Goal: Check status: Check status

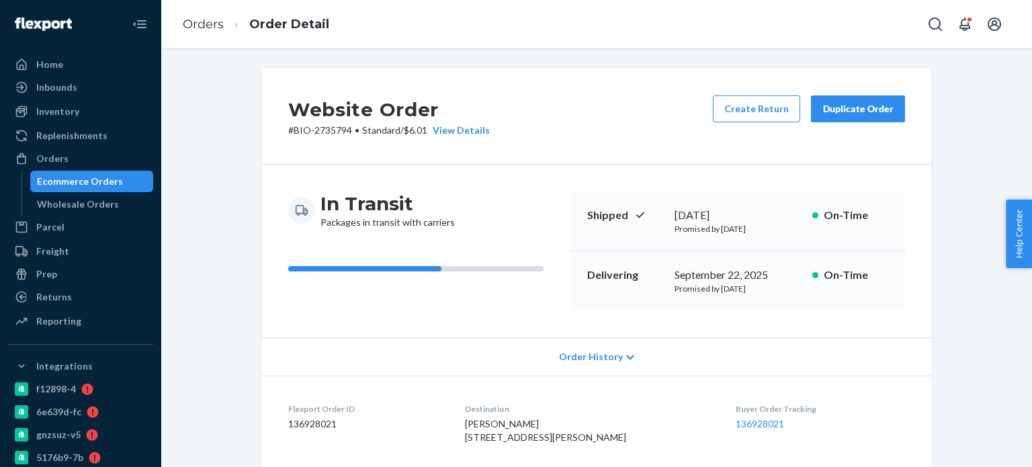
click at [191, 17] on link "Orders" at bounding box center [203, 24] width 41 height 15
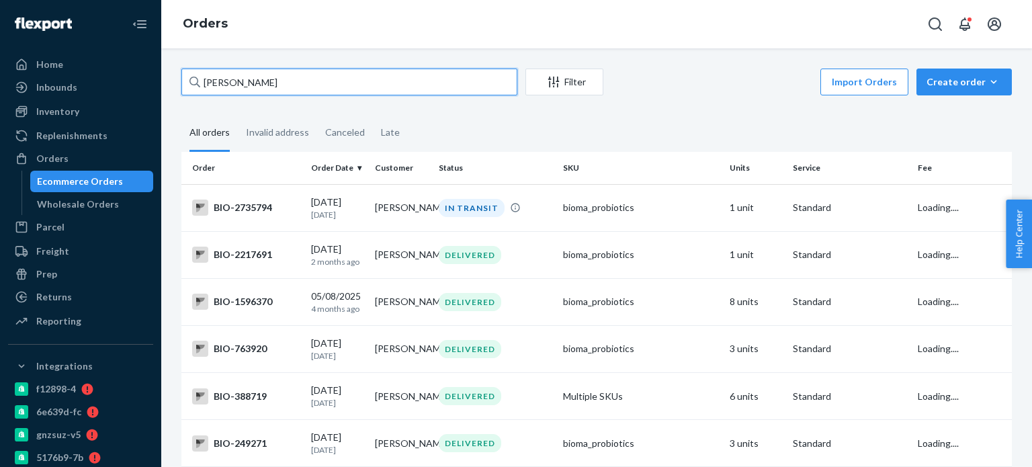
click at [212, 89] on input "[PERSON_NAME]" at bounding box center [349, 82] width 336 height 27
paste input "2576167"
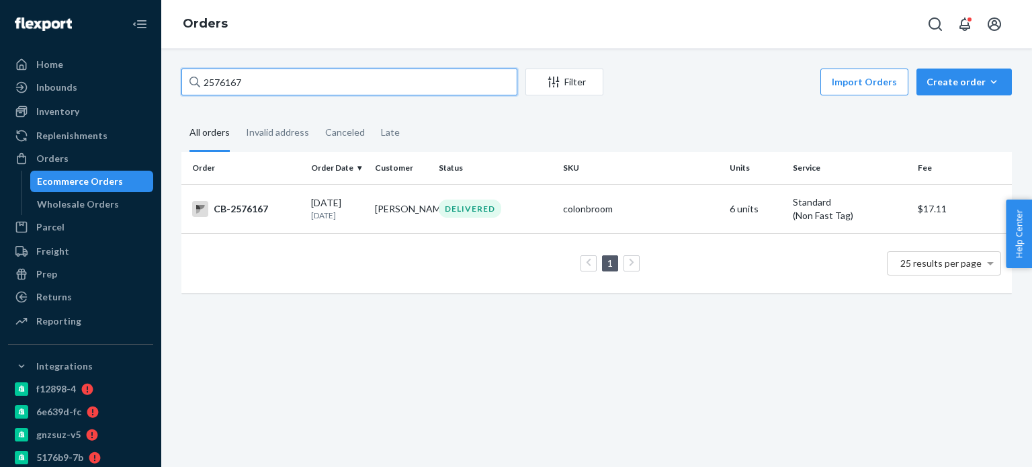
click at [285, 77] on input "2576167" at bounding box center [349, 82] width 336 height 27
paste input "[PERSON_NAME]"
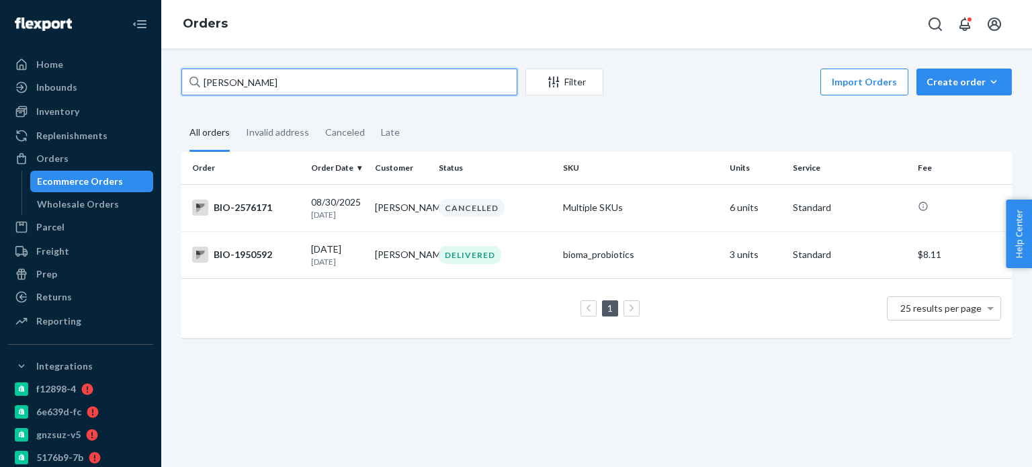
type input "[PERSON_NAME]"
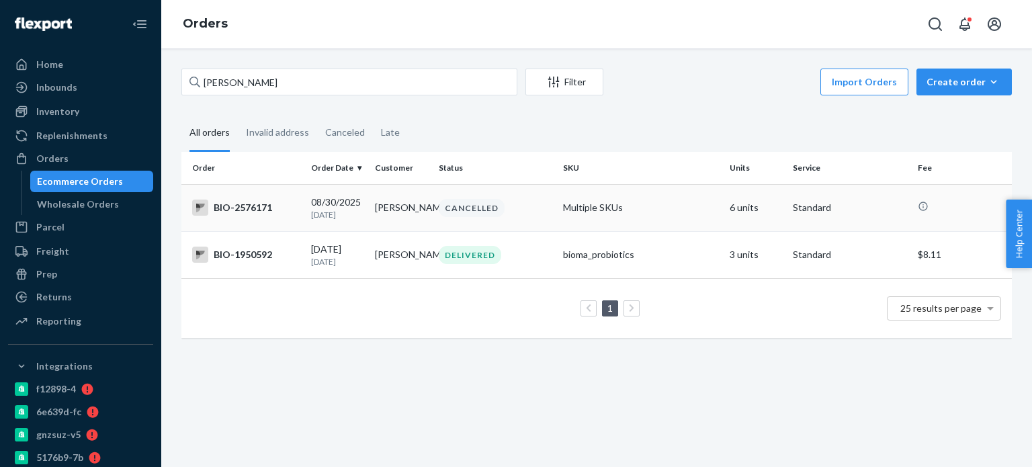
click at [263, 209] on div "BIO-2576171" at bounding box center [246, 207] width 108 height 16
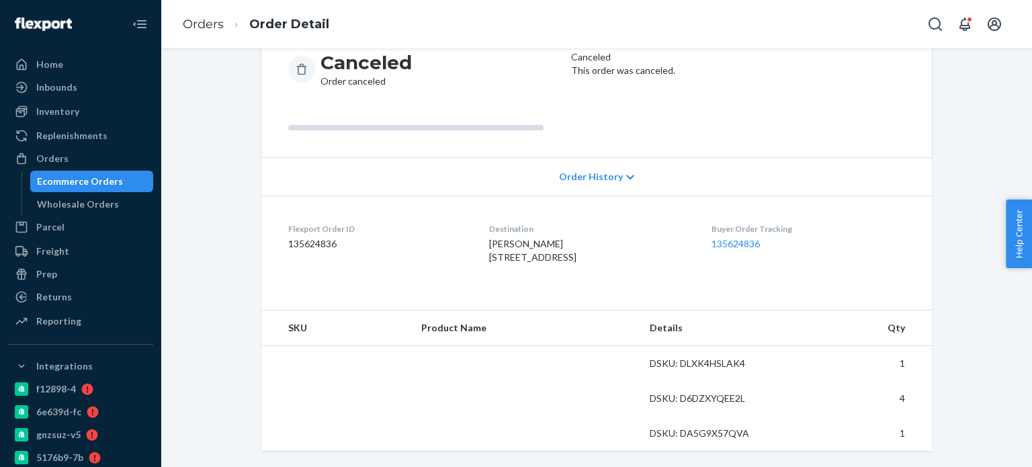
scroll to position [167, 0]
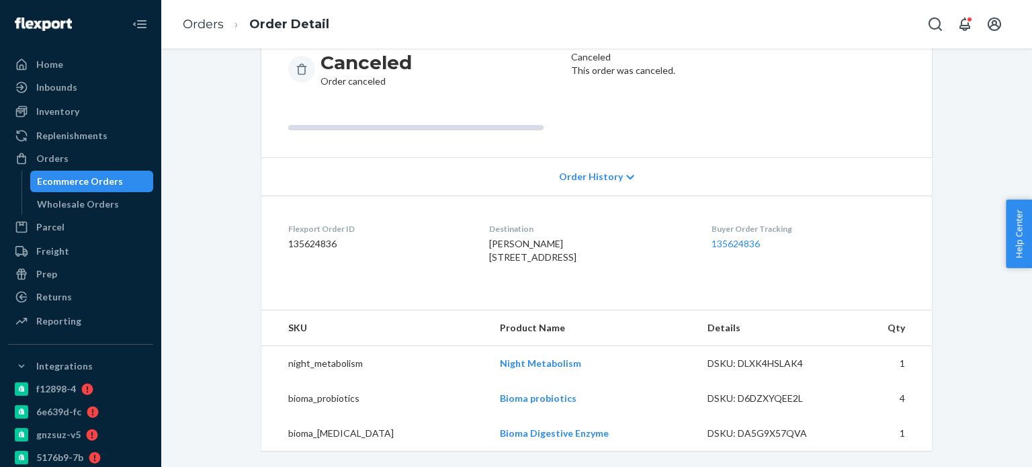
click at [226, 277] on div "Website Order # BIO-2576171 • Standard Duplicate Order Canceled Order canceled …" at bounding box center [596, 196] width 850 height 539
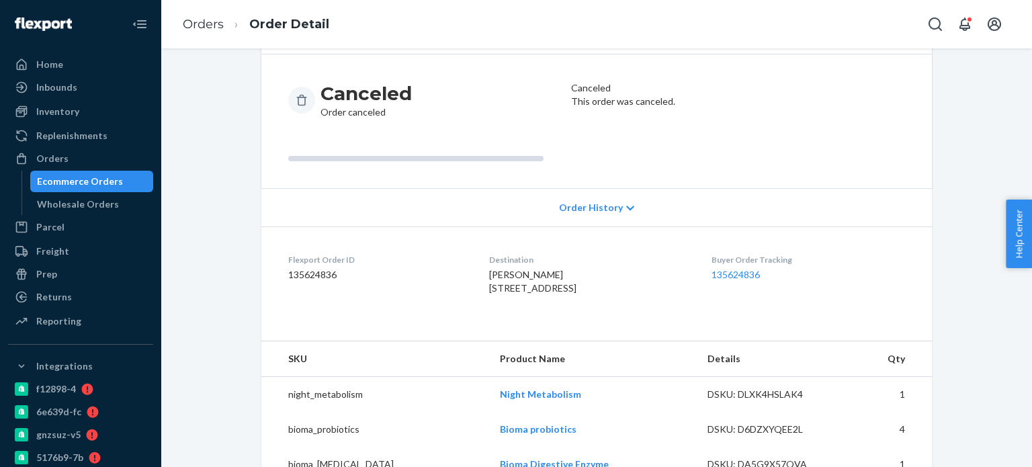
scroll to position [0, 0]
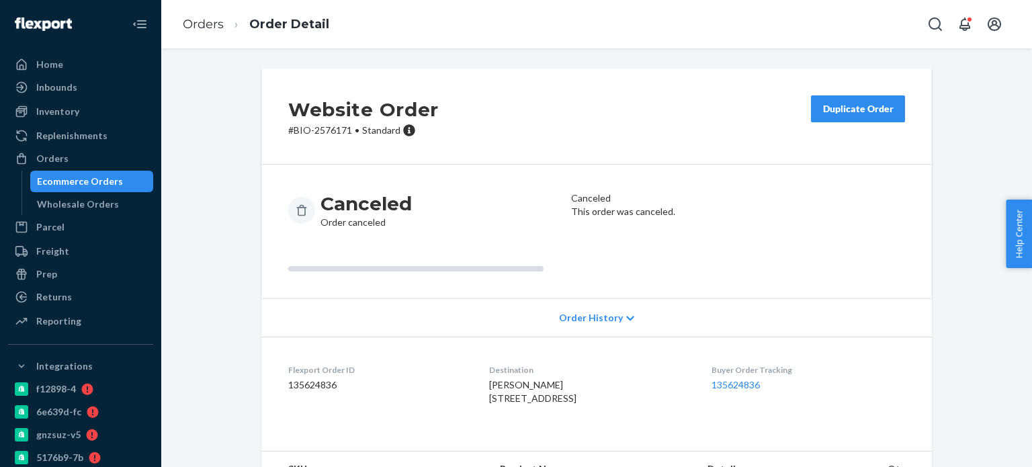
click at [326, 131] on p "# BIO-2576171 • Standard" at bounding box center [363, 130] width 150 height 13
copy p "2576171"
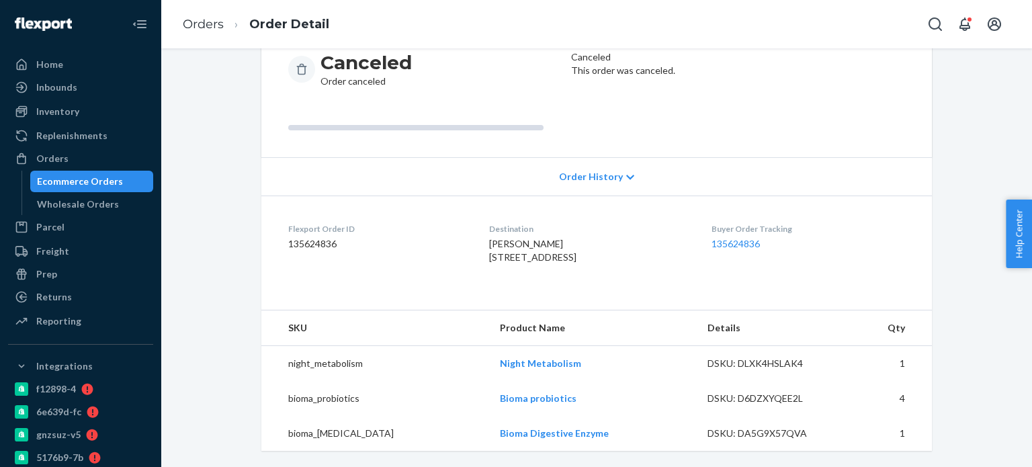
scroll to position [167, 0]
